Goal: Task Accomplishment & Management: Use online tool/utility

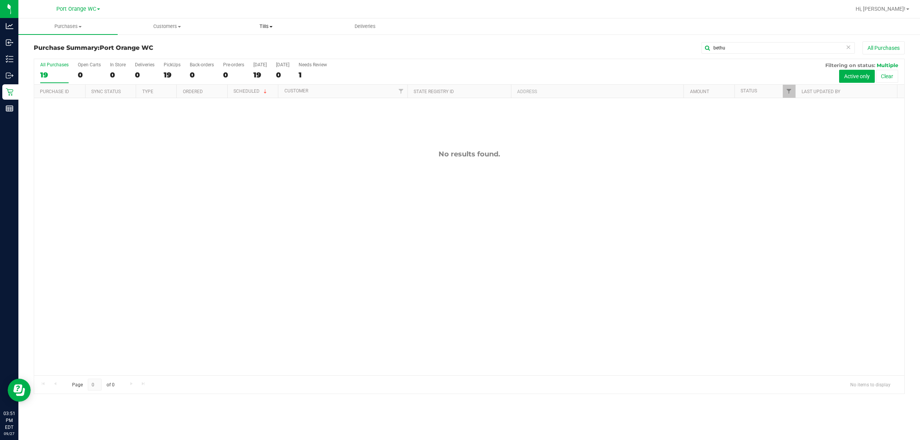
click at [266, 25] on span "Tills" at bounding box center [266, 26] width 98 height 7
click at [269, 45] on li "Manage tills" at bounding box center [266, 46] width 99 height 9
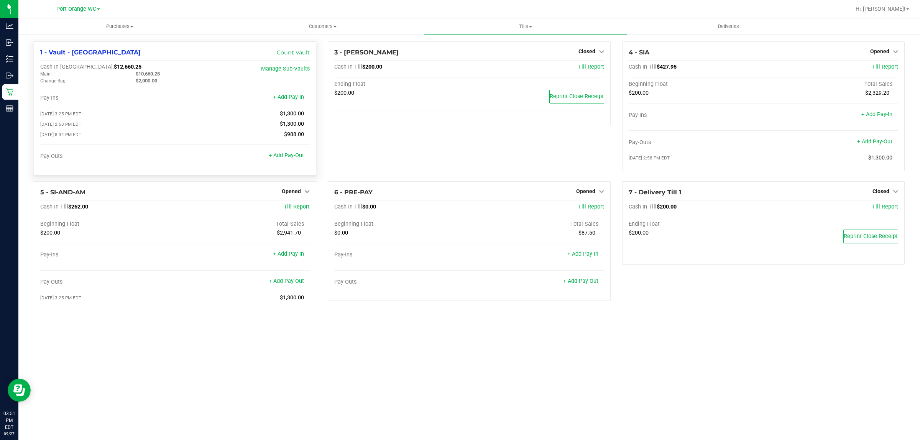
click at [238, 90] on div "Cash In Vault: $12,660.25 Main: $10,660.25 Change Bag: $2,000.00 Manage Sub-Vau…" at bounding box center [174, 116] width 269 height 105
click at [295, 159] on link "+ Add Pay-Out" at bounding box center [286, 155] width 35 height 7
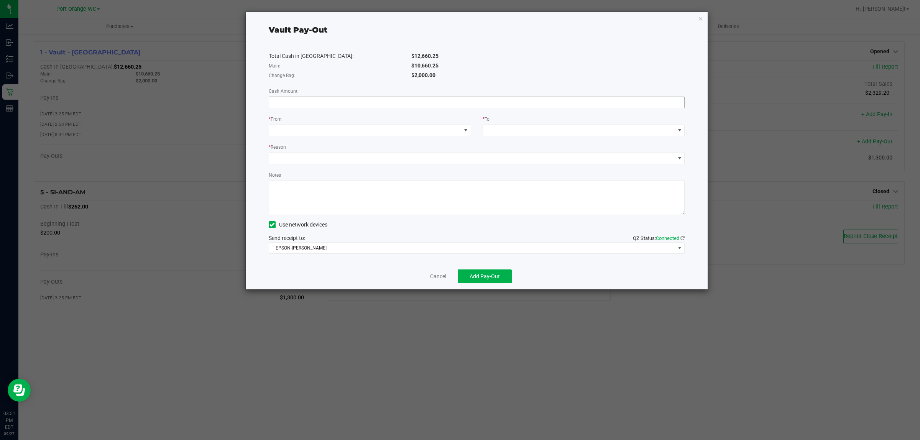
click at [577, 102] on input at bounding box center [476, 102] width 415 height 11
type input "$8,060.25"
click at [459, 128] on span at bounding box center [365, 130] width 192 height 11
click at [422, 178] on li "Main (Vault - Port Orange)" at bounding box center [370, 180] width 202 height 15
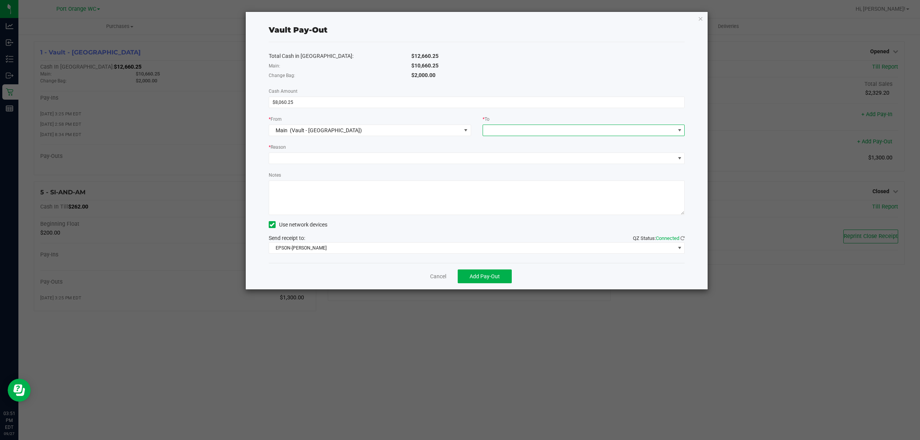
click at [510, 130] on span at bounding box center [579, 130] width 192 height 11
click at [520, 196] on span "Empyreal Transfer" at bounding box center [508, 196] width 43 height 6
click at [411, 160] on span at bounding box center [472, 158] width 406 height 11
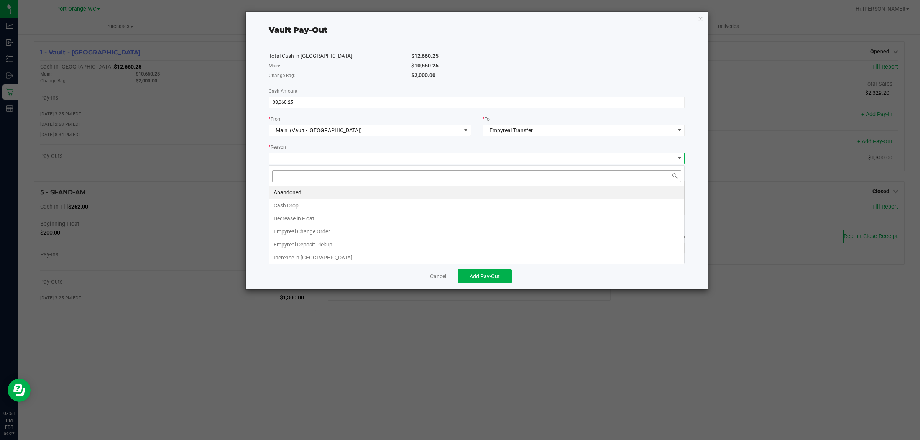
scroll to position [12, 416]
click at [396, 243] on li "Empyreal Deposit Pickup" at bounding box center [476, 244] width 415 height 13
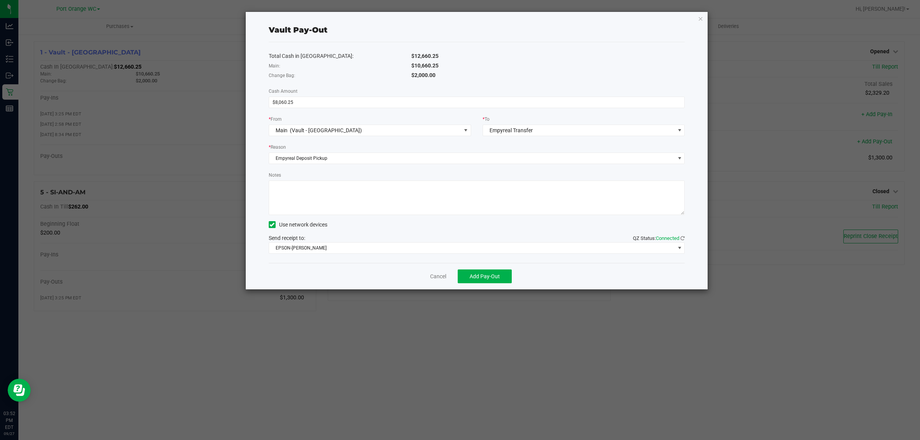
click at [357, 209] on textarea "Notes" at bounding box center [477, 198] width 416 height 34
type textarea "ps"
click at [292, 248] on span "EPSON-BOBBIE-GENTRY" at bounding box center [472, 248] width 406 height 11
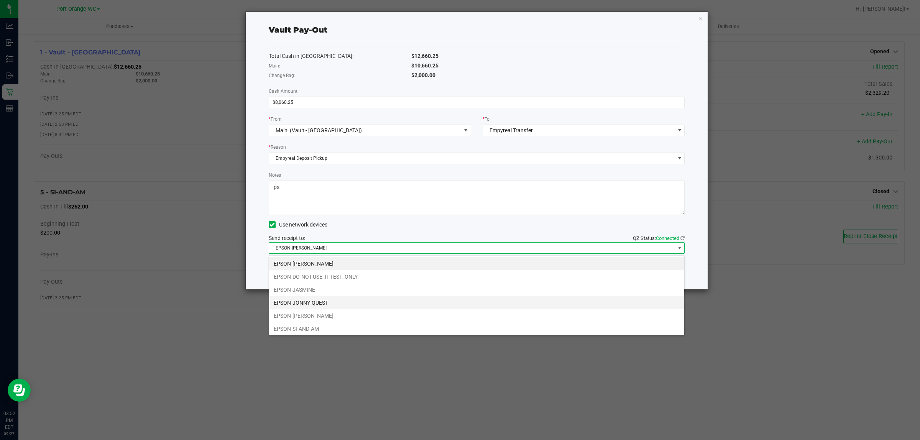
click at [324, 304] on li "EPSON-JONNY-QUEST" at bounding box center [476, 302] width 415 height 13
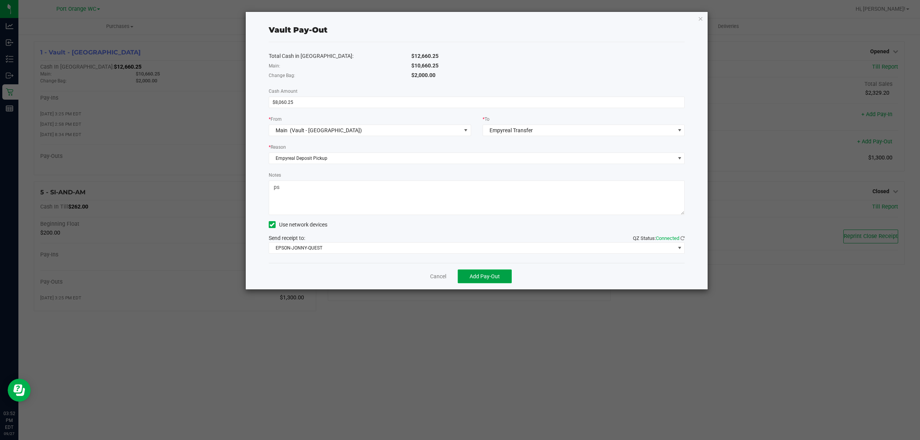
click at [486, 279] on span "Add Pay-Out" at bounding box center [484, 276] width 30 height 6
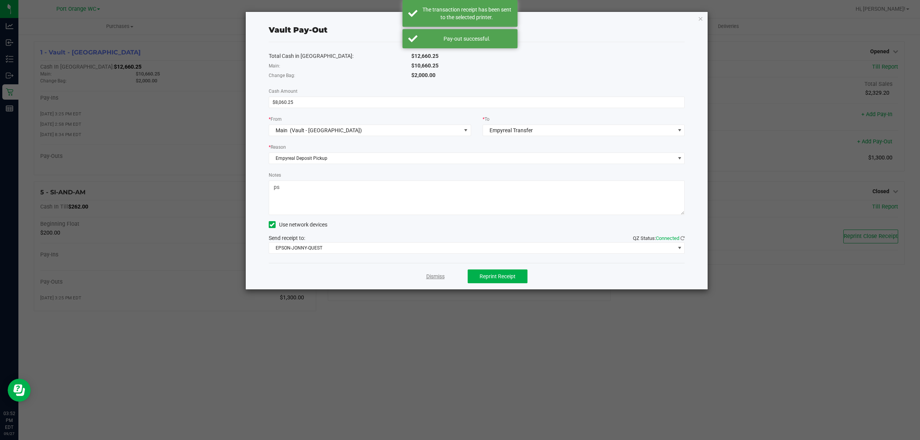
click at [438, 277] on link "Dismiss" at bounding box center [435, 276] width 18 height 8
